Goal: Task Accomplishment & Management: Use online tool/utility

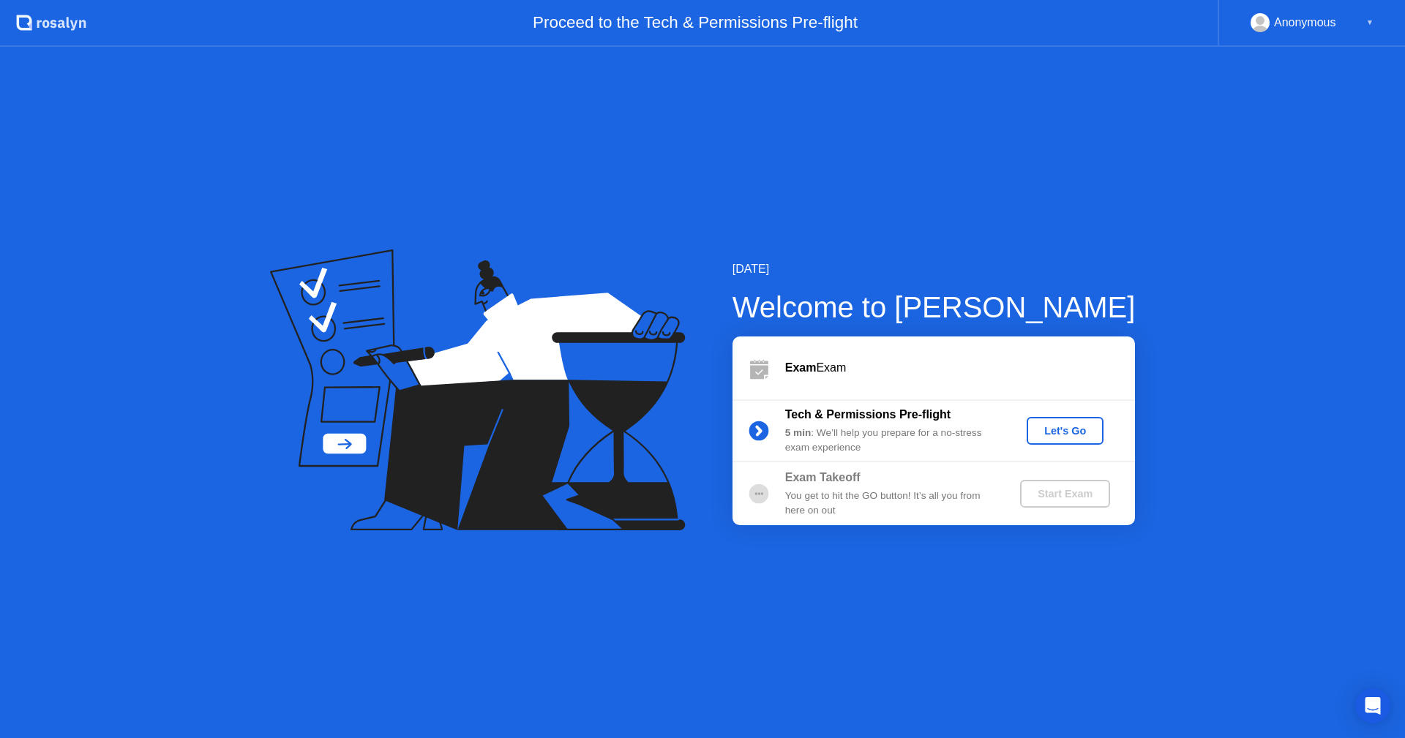
click at [1068, 433] on div "Let's Go" at bounding box center [1064, 431] width 65 height 12
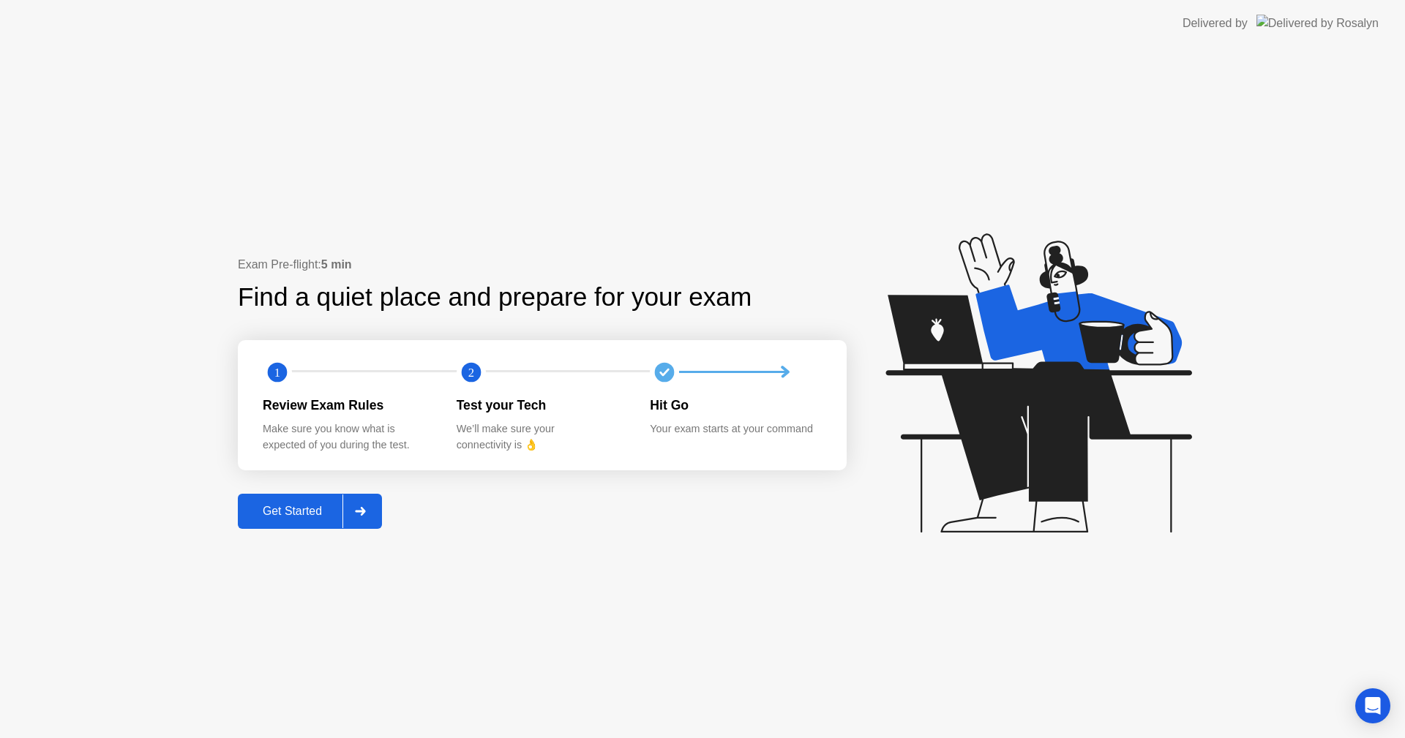
click at [358, 511] on icon at bounding box center [360, 511] width 11 height 9
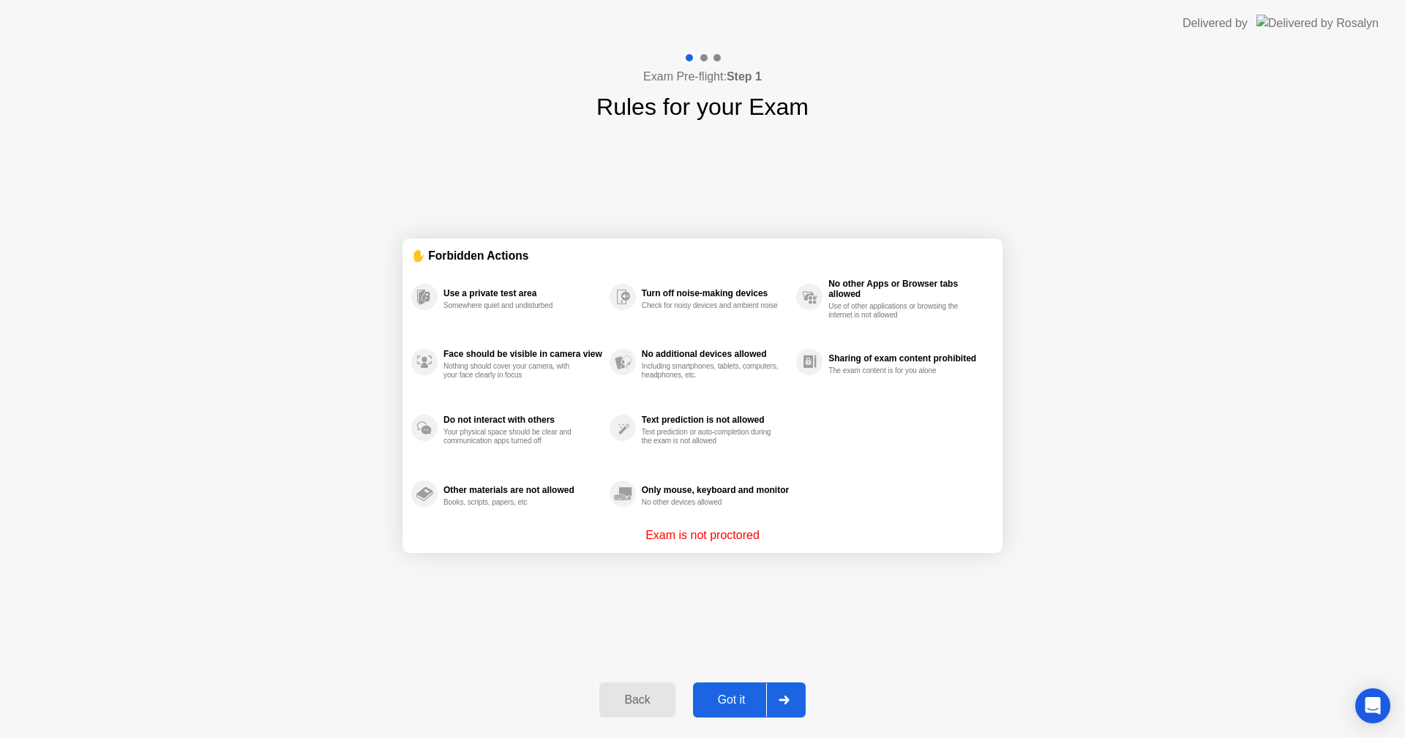
click at [798, 699] on div at bounding box center [783, 700] width 35 height 34
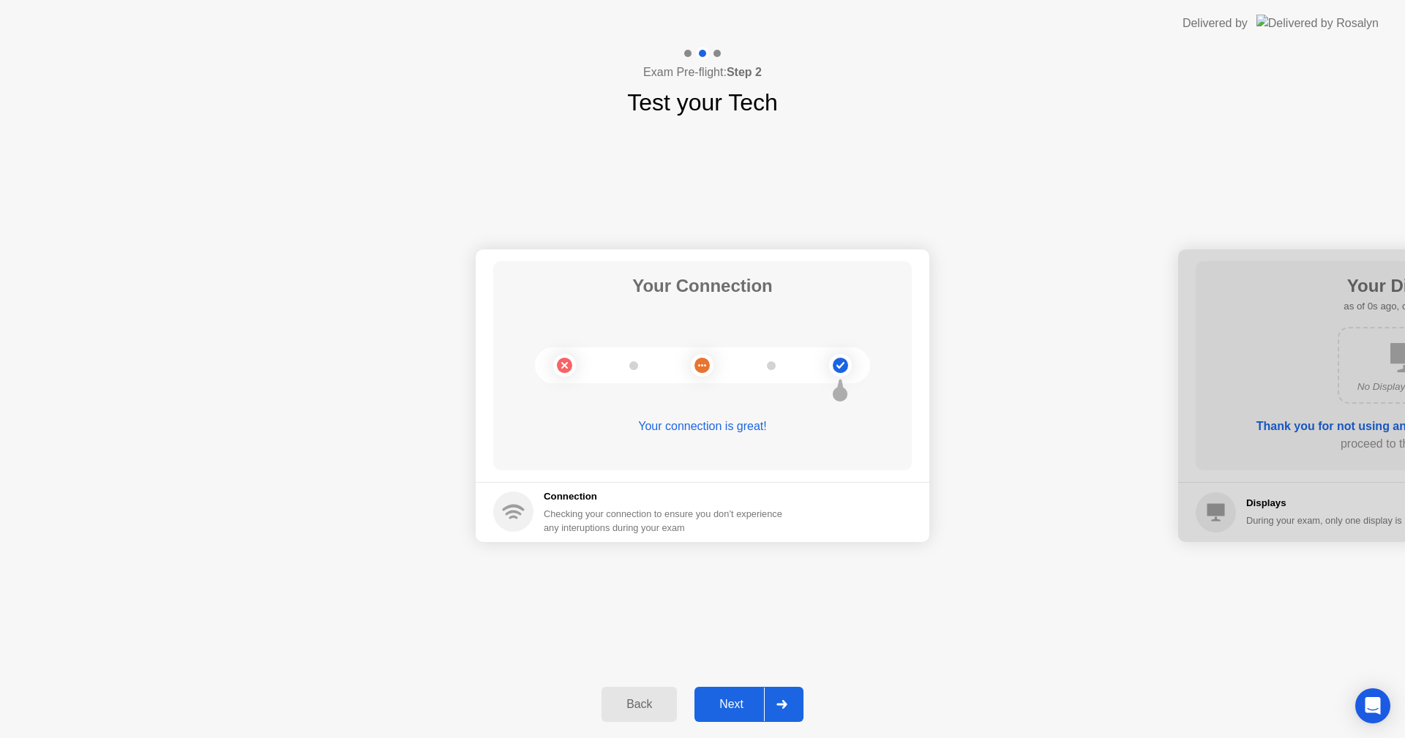
click at [775, 699] on div at bounding box center [781, 705] width 35 height 34
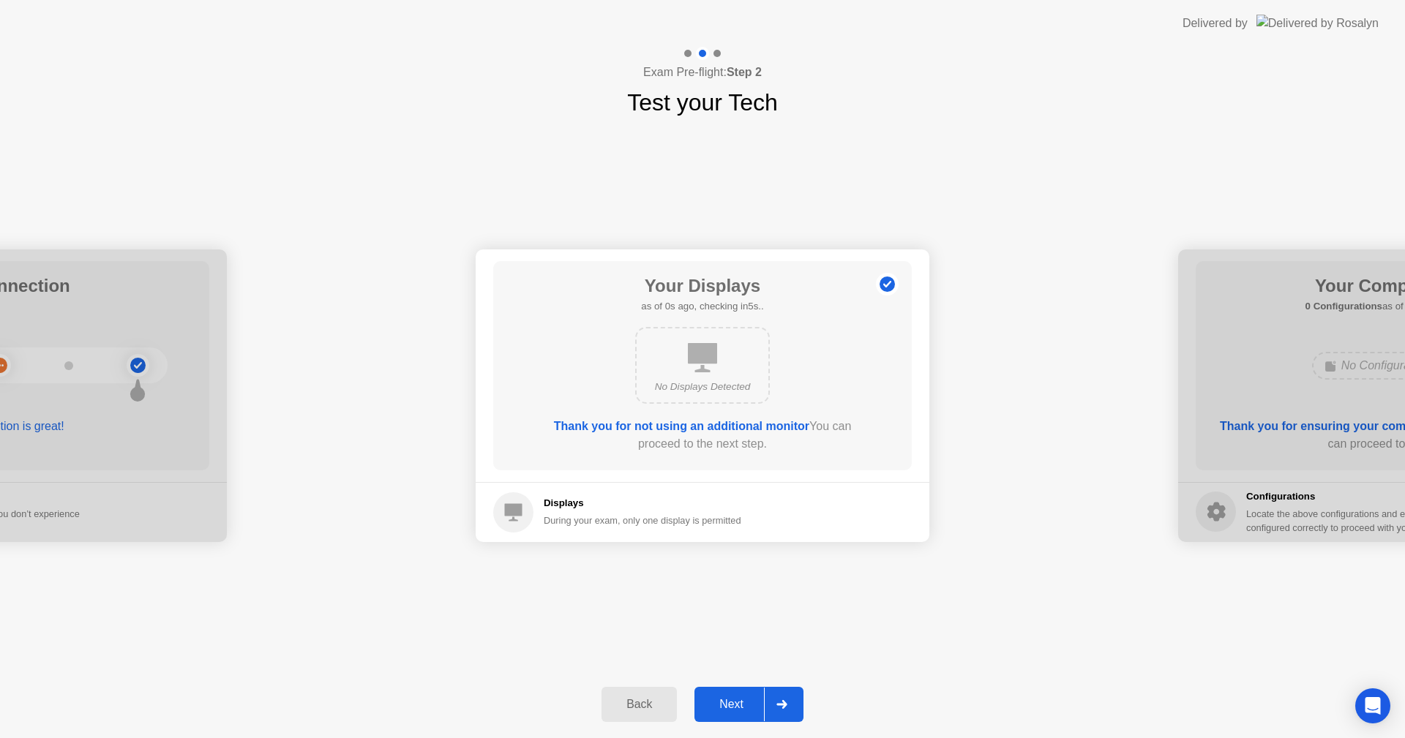
click at [775, 699] on div at bounding box center [781, 705] width 35 height 34
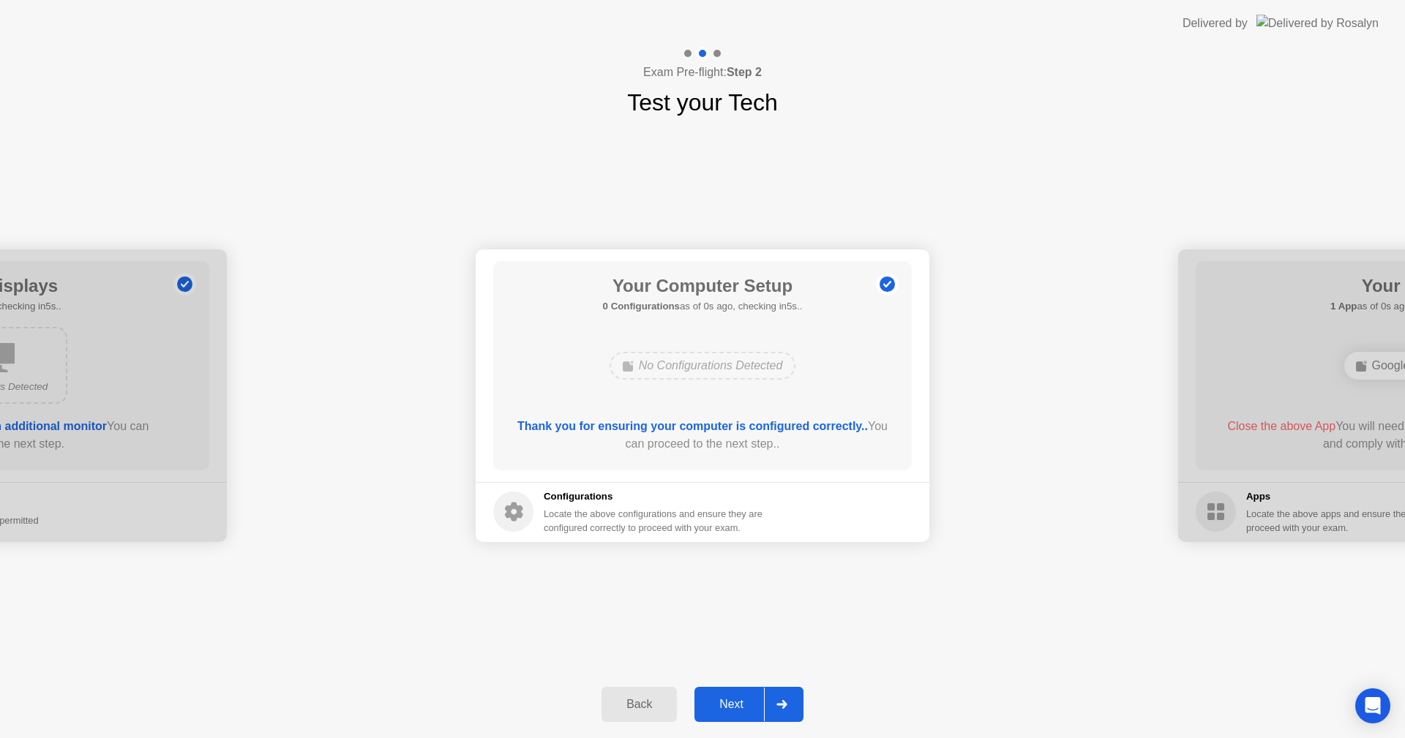
click at [775, 699] on div at bounding box center [781, 705] width 35 height 34
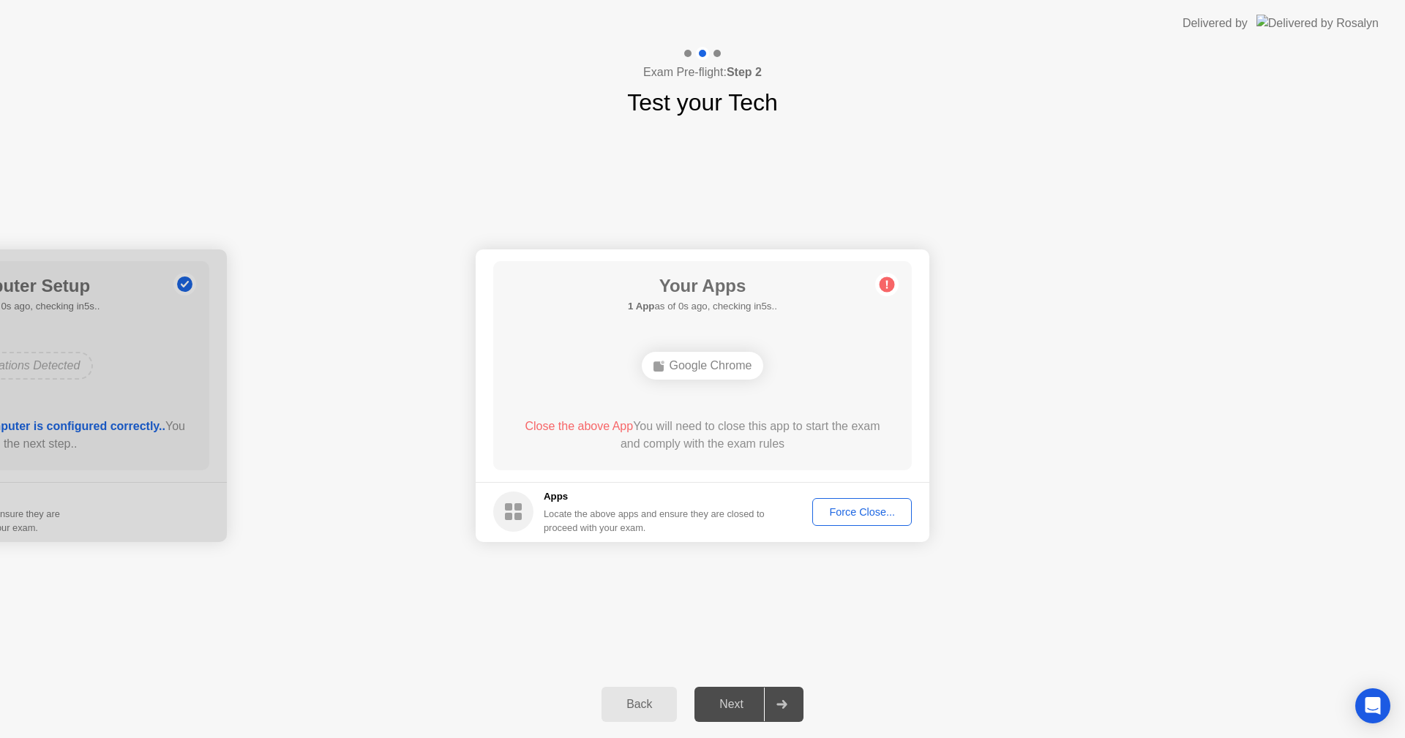
click at [877, 518] on div "Force Close..." at bounding box center [861, 512] width 89 height 12
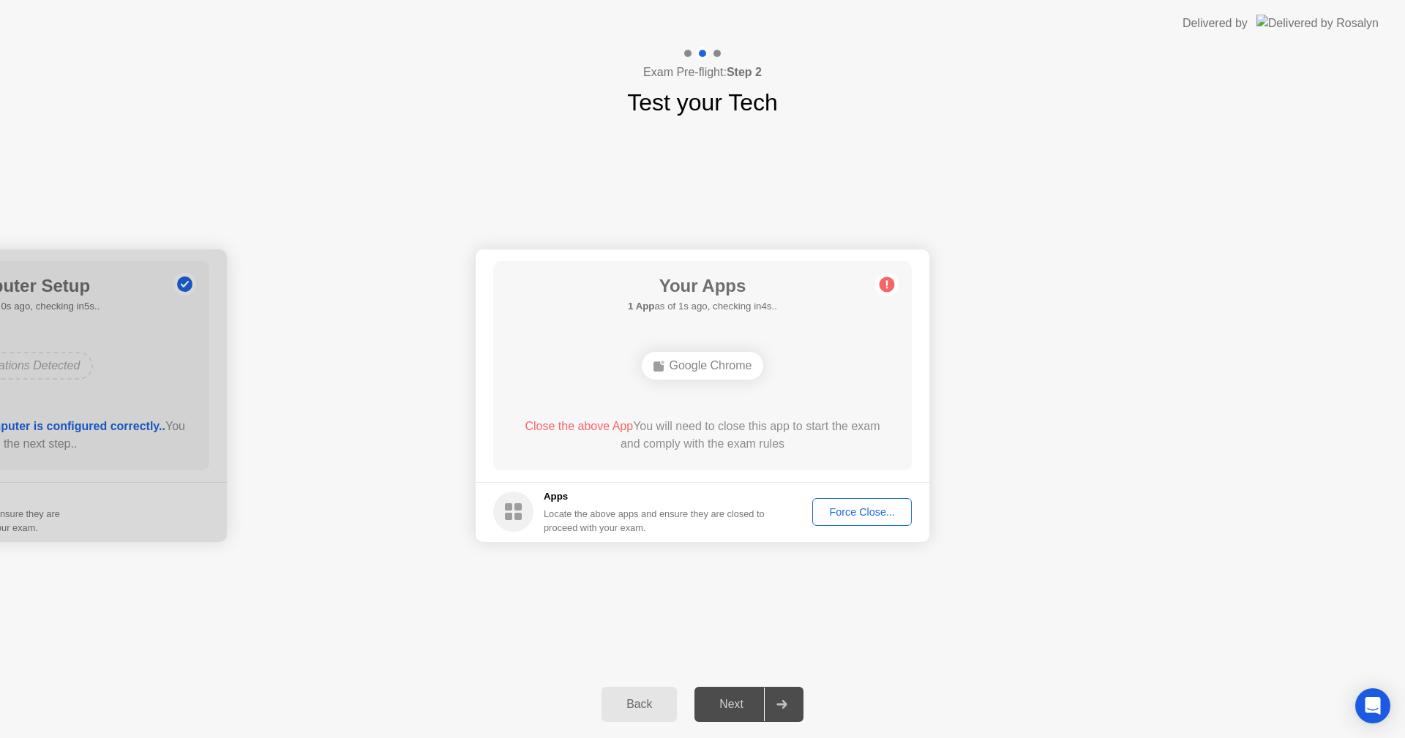
click at [870, 514] on div "Force Close..." at bounding box center [861, 512] width 89 height 12
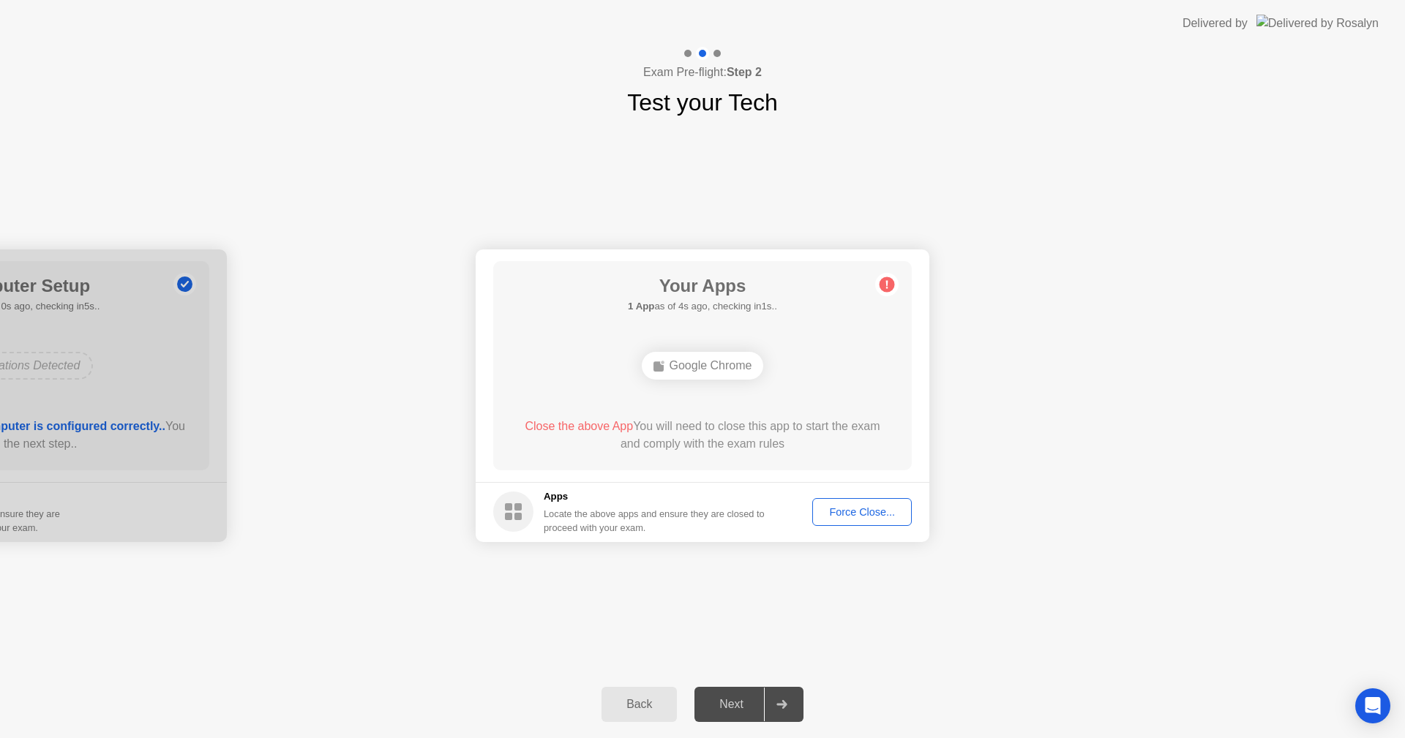
click at [708, 375] on div "Google Chrome" at bounding box center [703, 366] width 122 height 28
click at [716, 368] on div "Google Chrome" at bounding box center [703, 366] width 122 height 28
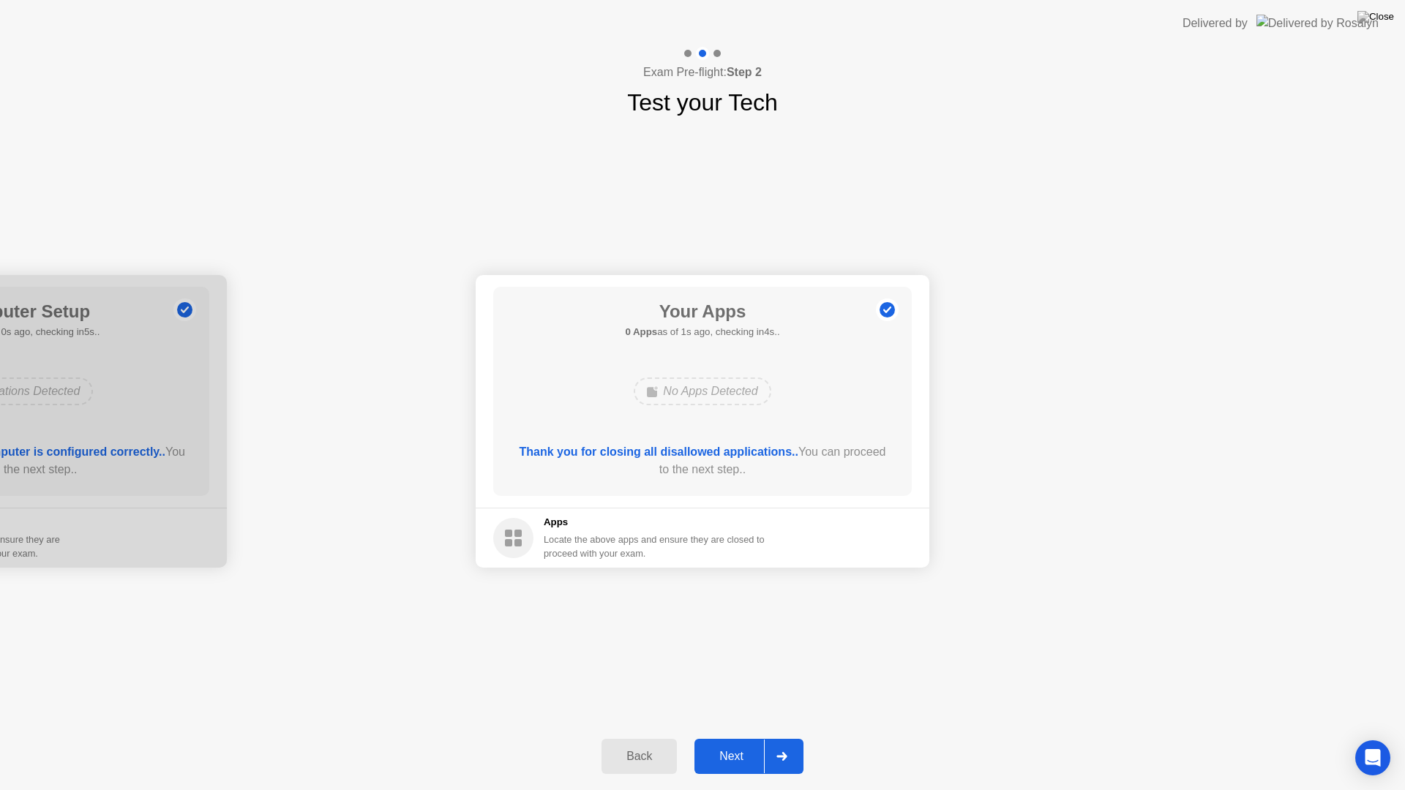
click at [784, 738] on icon at bounding box center [781, 756] width 11 height 9
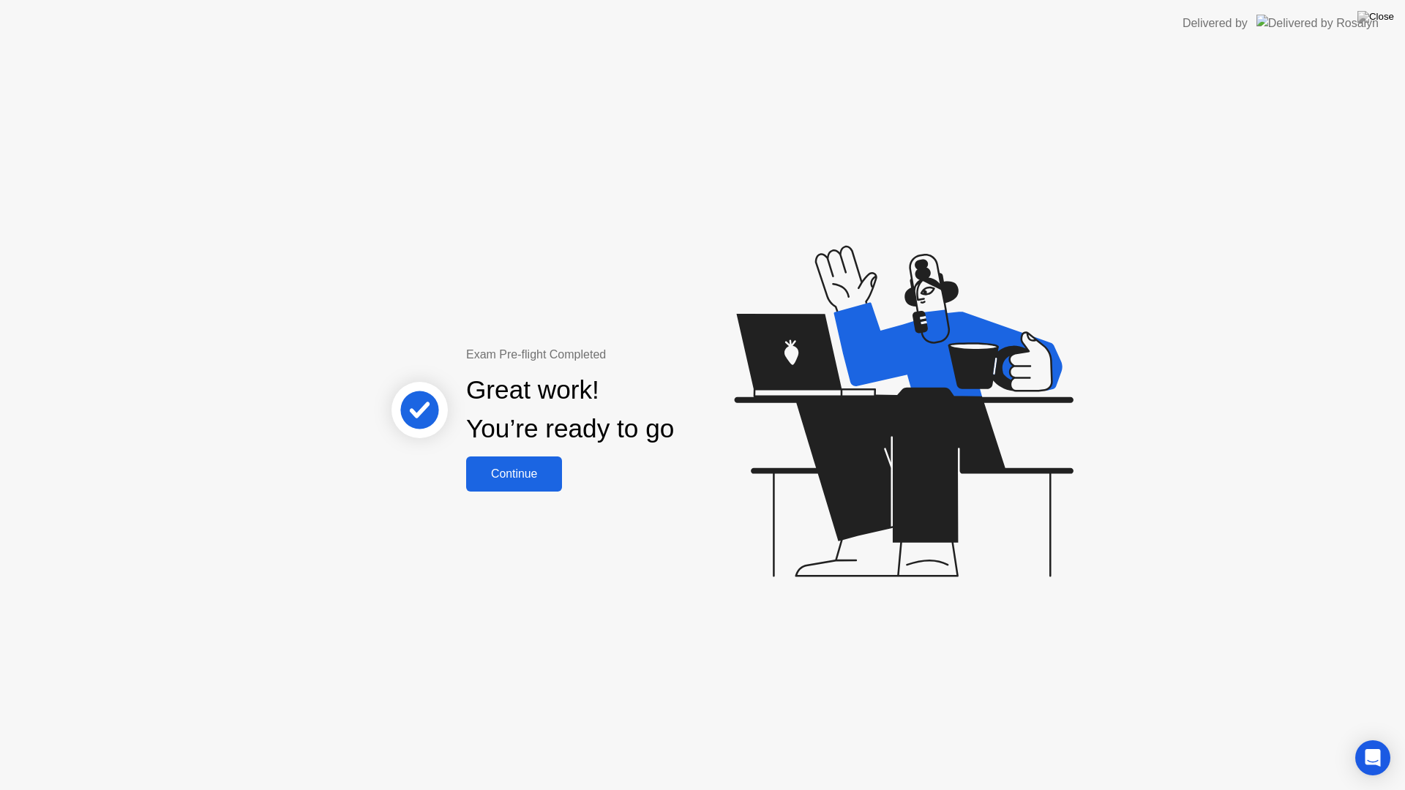
click at [532, 477] on div "Continue" at bounding box center [513, 474] width 87 height 13
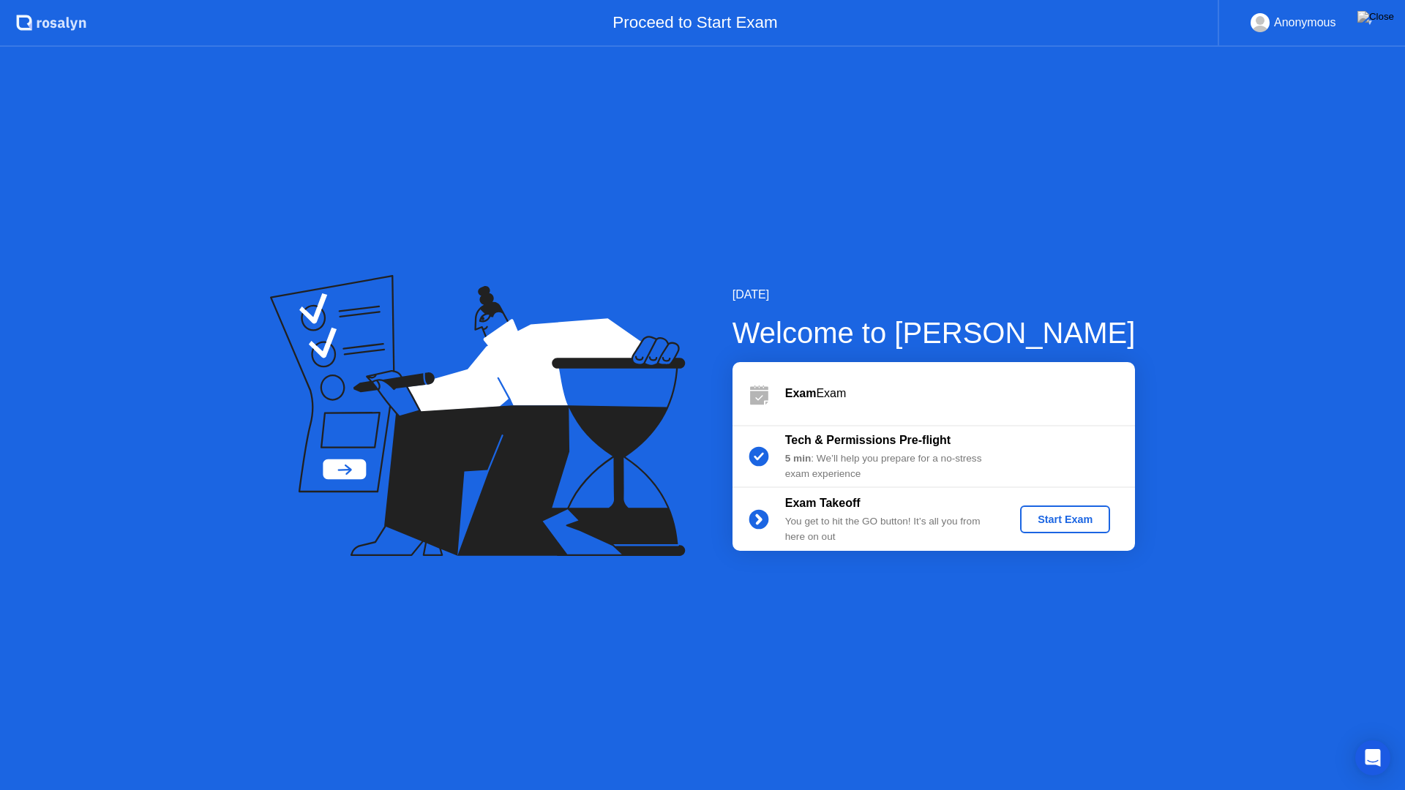
click at [1050, 514] on div "Start Exam" at bounding box center [1065, 520] width 78 height 12
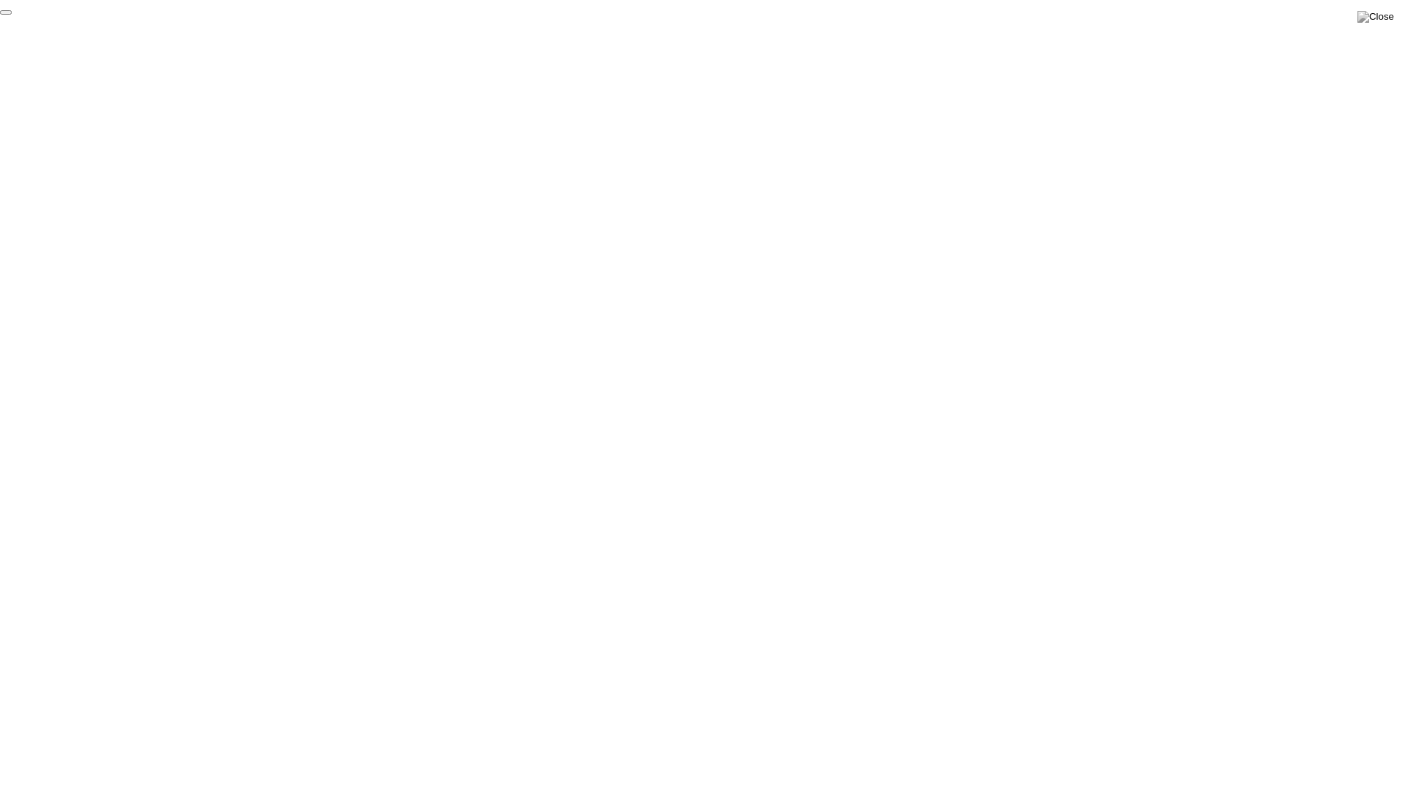
click div "End Proctoring Session"
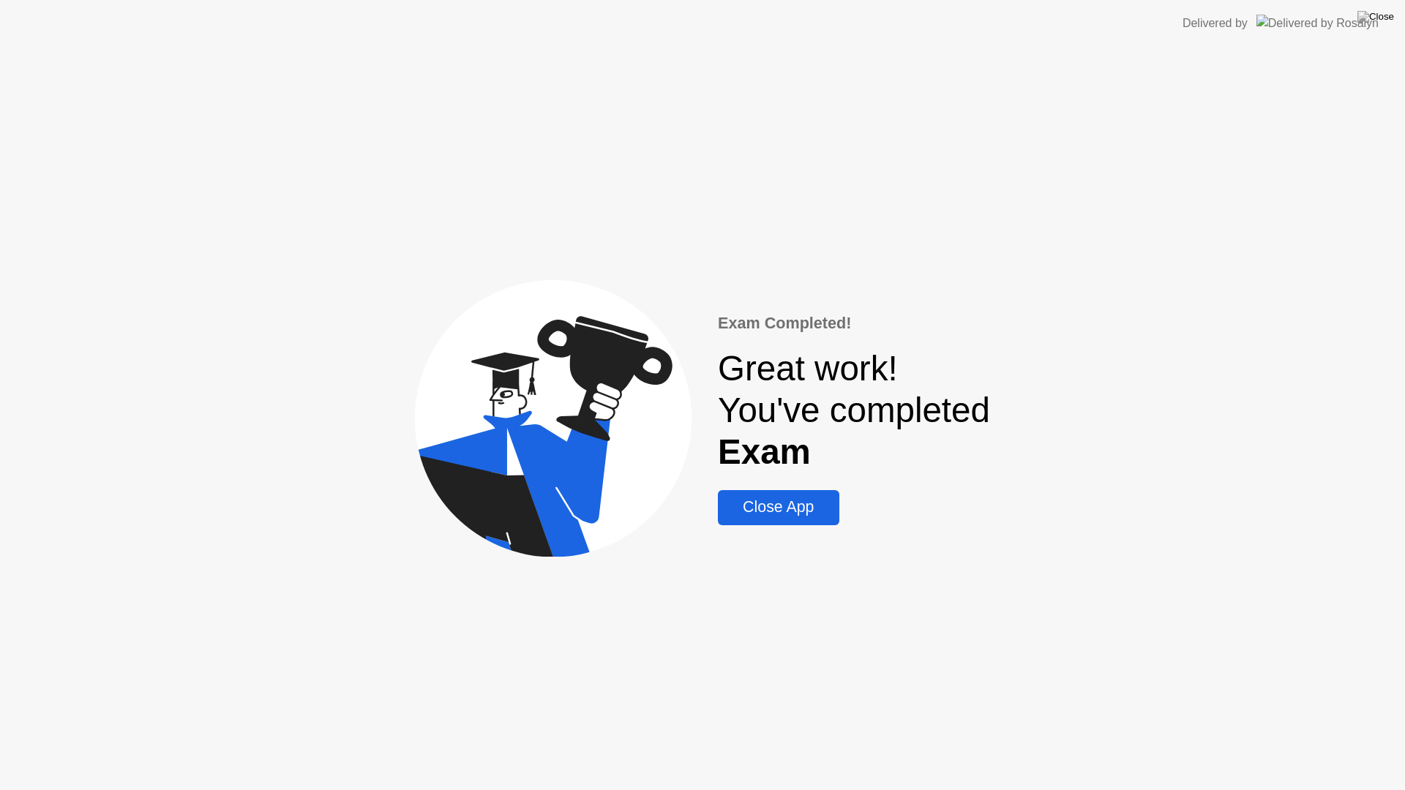
click at [804, 517] on div "Close App" at bounding box center [778, 507] width 112 height 18
